Goal: Check status: Check status

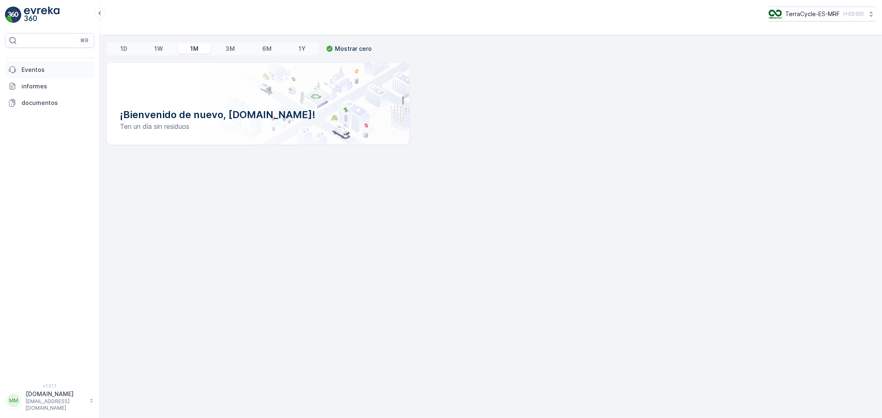
click at [39, 74] on p "Eventos" at bounding box center [55, 70] width 69 height 8
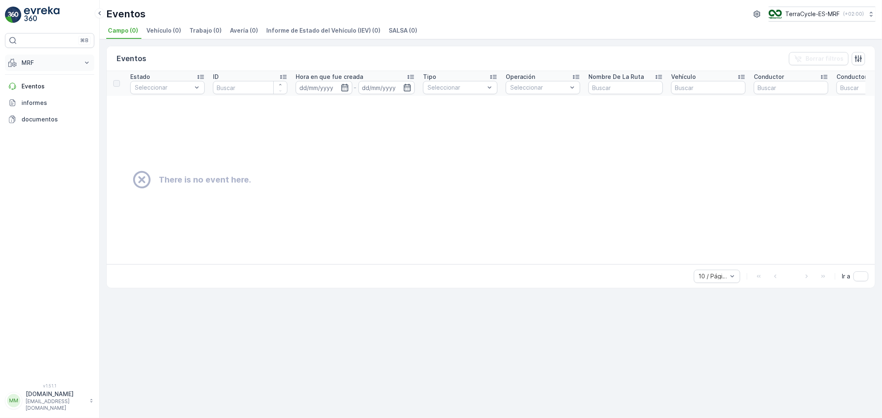
click at [60, 63] on p "MRF" at bounding box center [49, 63] width 56 height 8
click at [30, 112] on p "Proceso" at bounding box center [32, 111] width 23 height 8
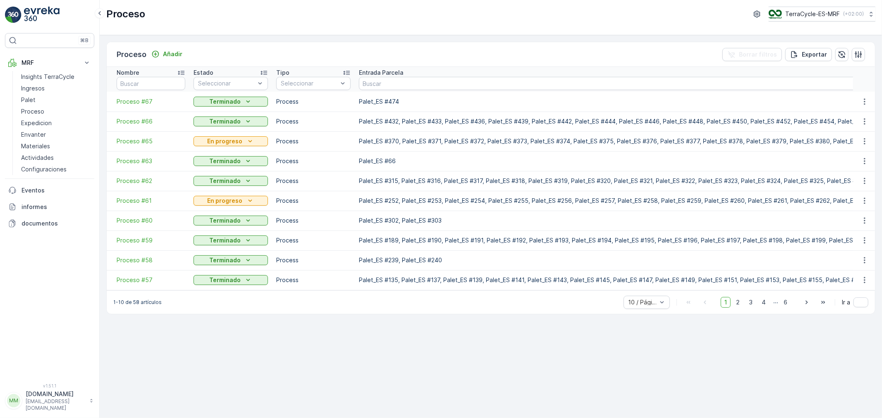
click at [134, 139] on span "Proceso #65" at bounding box center [151, 141] width 69 height 8
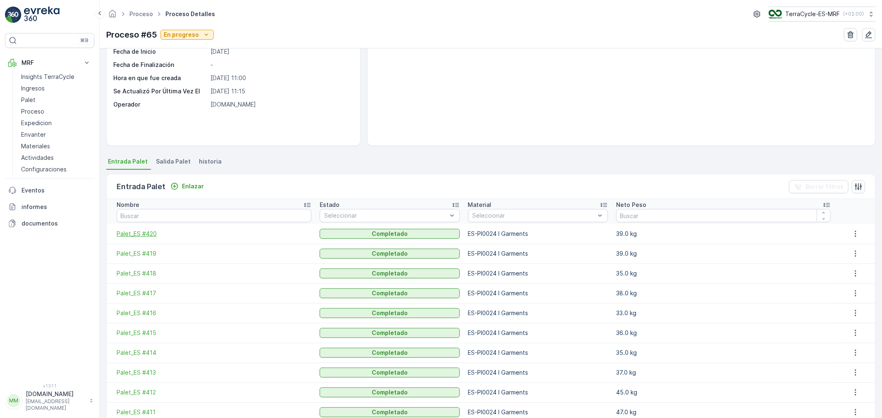
scroll to position [21, 0]
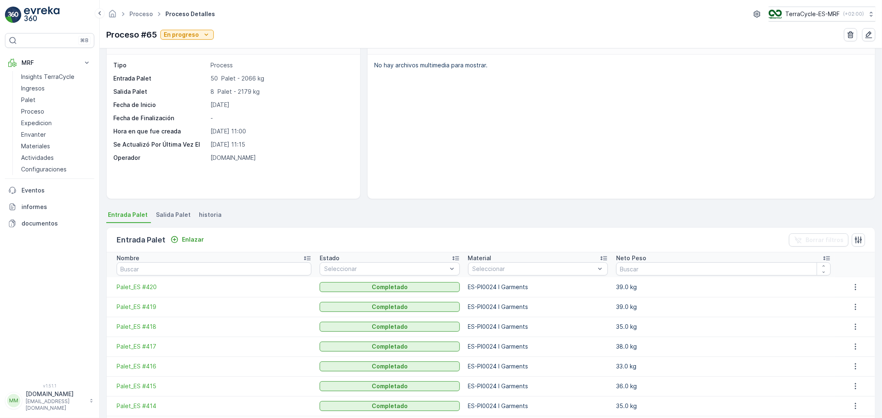
click at [179, 211] on span "Salida Palet" at bounding box center [173, 215] width 35 height 8
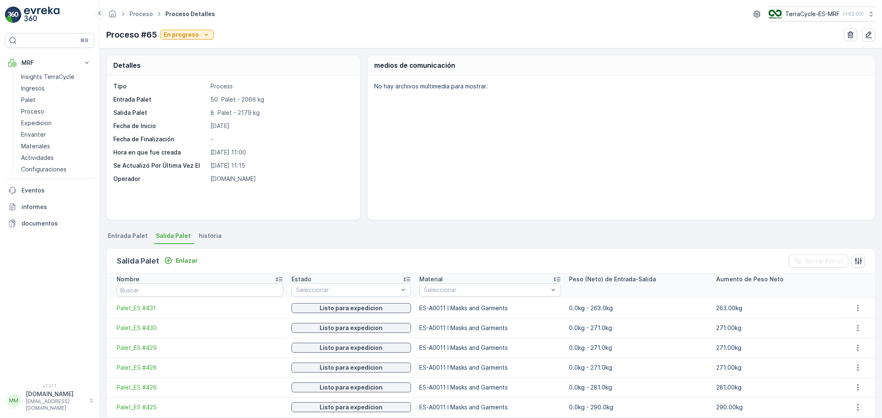
click at [124, 238] on span "Entrada Palet" at bounding box center [128, 236] width 40 height 8
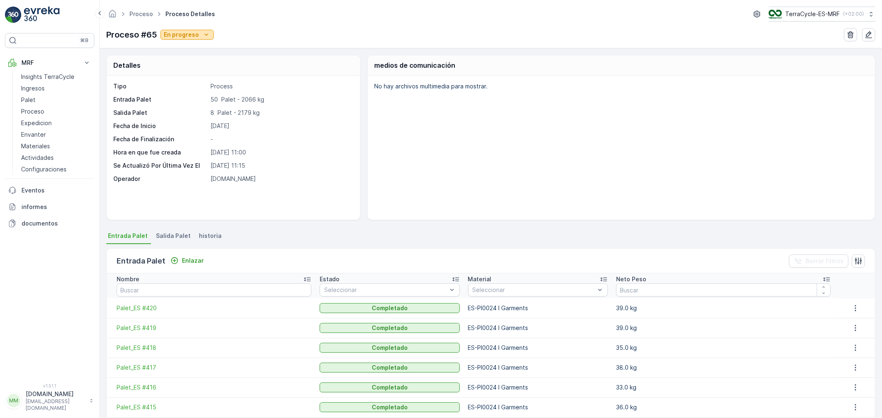
click at [193, 33] on p "En progreso" at bounding box center [181, 35] width 35 height 8
click at [189, 33] on p "En progreso" at bounding box center [181, 35] width 35 height 8
click at [43, 97] on link "Palet" at bounding box center [56, 100] width 76 height 12
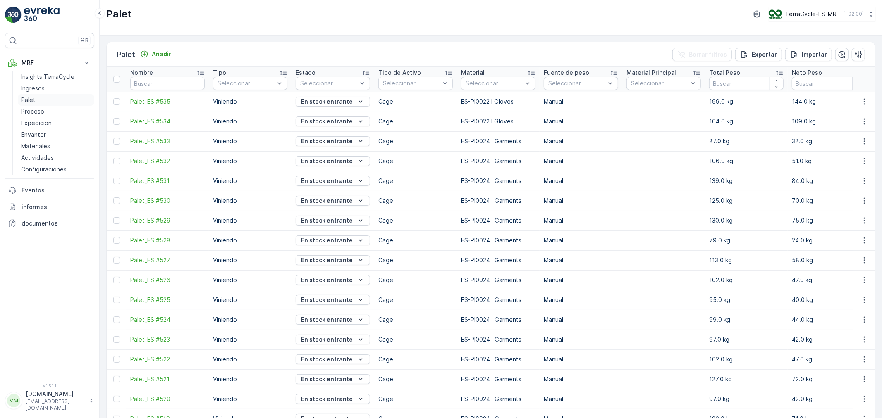
click at [31, 103] on p "Palet" at bounding box center [28, 100] width 14 height 8
click at [162, 81] on input "text" at bounding box center [167, 83] width 74 height 13
type input "423"
